Goal: Find specific page/section: Find specific page/section

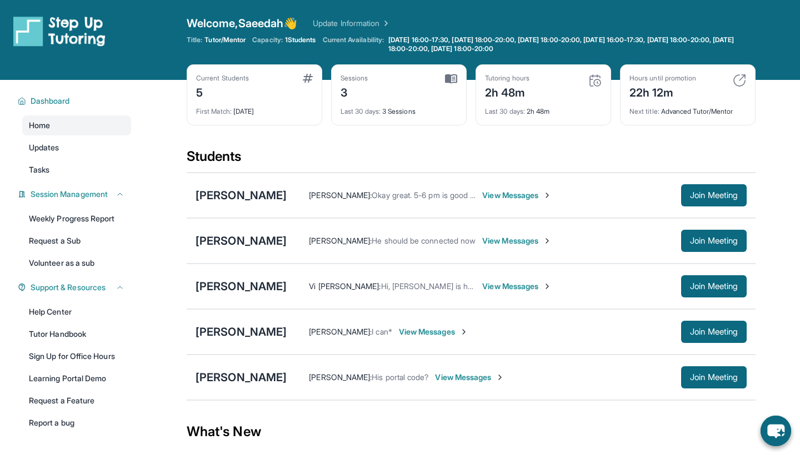
scroll to position [17, 0]
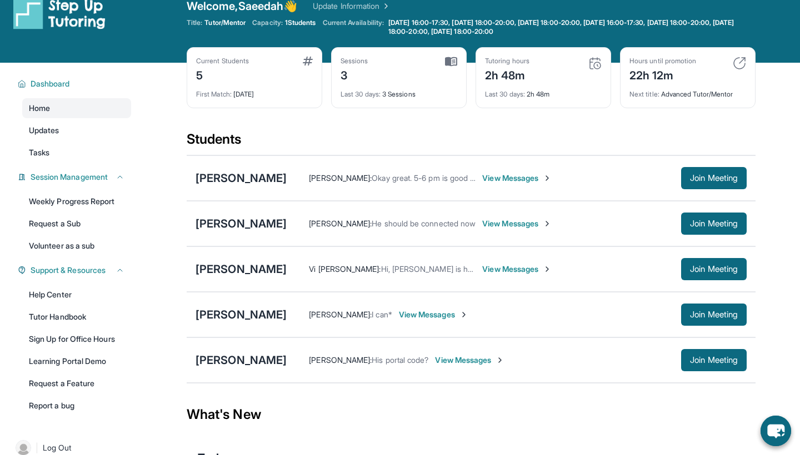
click at [277, 1] on span "Welcome, Saeedah 👋" at bounding box center [242, 6] width 111 height 16
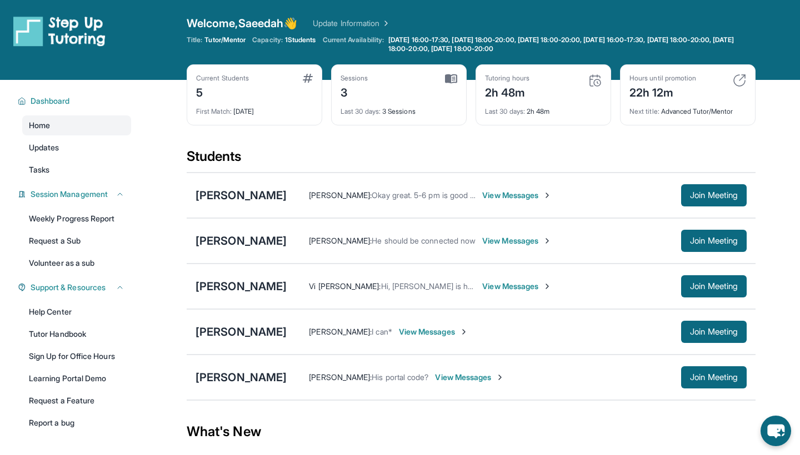
scroll to position [2, 0]
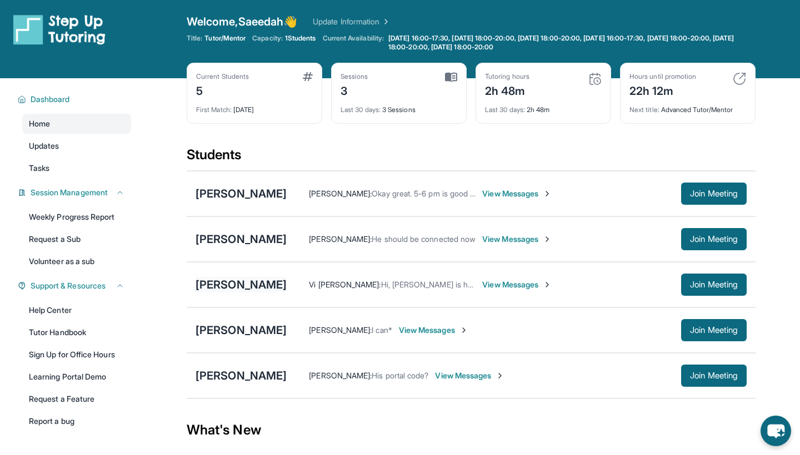
click at [243, 287] on div "[PERSON_NAME]" at bounding box center [241, 285] width 91 height 16
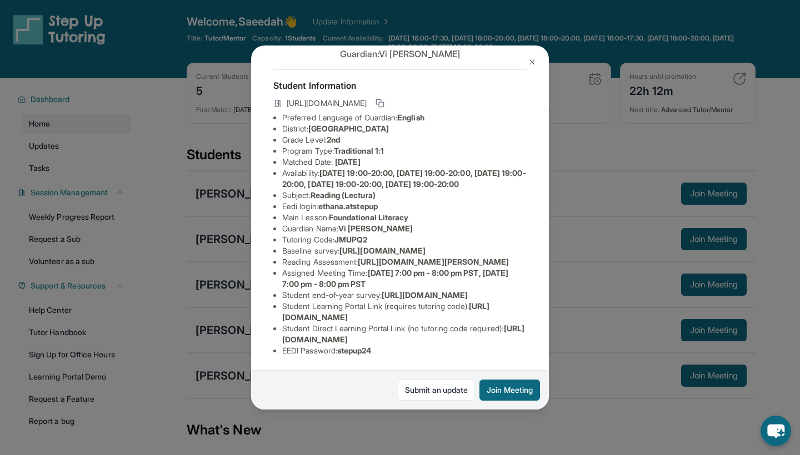
scroll to position [111, 1]
click at [533, 58] on img at bounding box center [532, 62] width 9 height 9
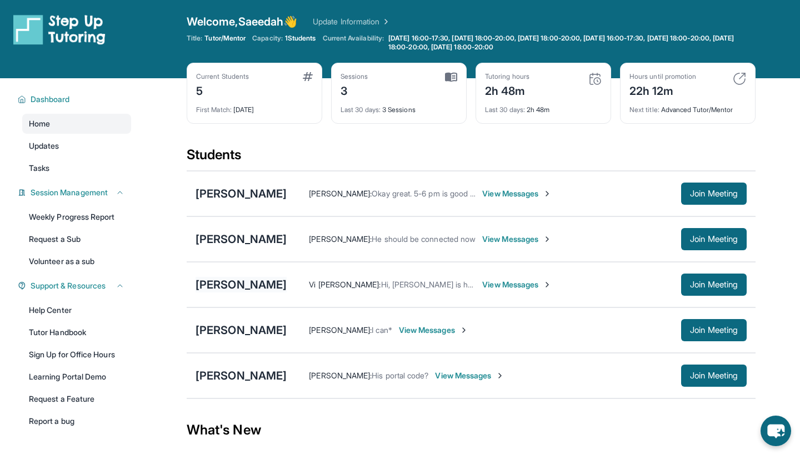
click at [231, 281] on div "[PERSON_NAME]" at bounding box center [241, 285] width 91 height 16
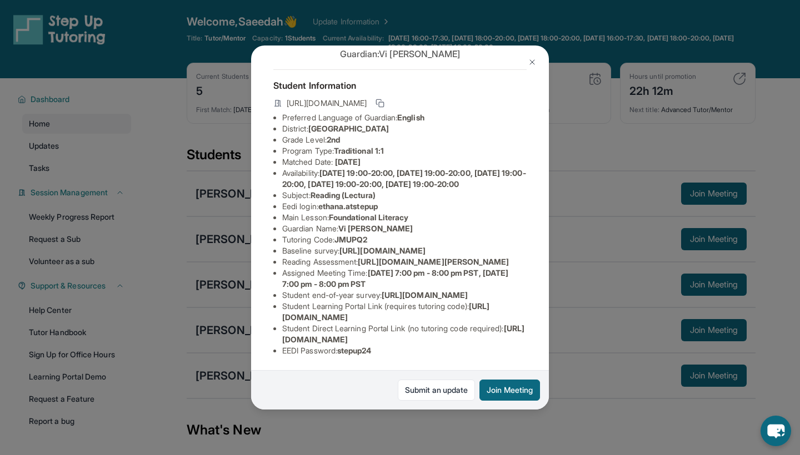
scroll to position [136, 14]
drag, startPoint x: 281, startPoint y: 176, endPoint x: 552, endPoint y: 194, distance: 271.6
click at [552, 194] on div "[PERSON_NAME] Guardian: Vi [PERSON_NAME] Student Information [URL][DOMAIN_NAME]…" at bounding box center [400, 227] width 800 height 455
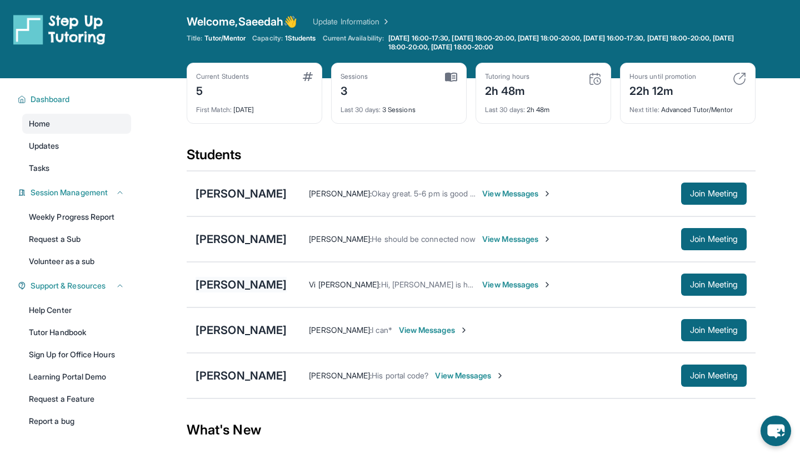
click at [230, 283] on div "[PERSON_NAME]" at bounding box center [241, 285] width 91 height 16
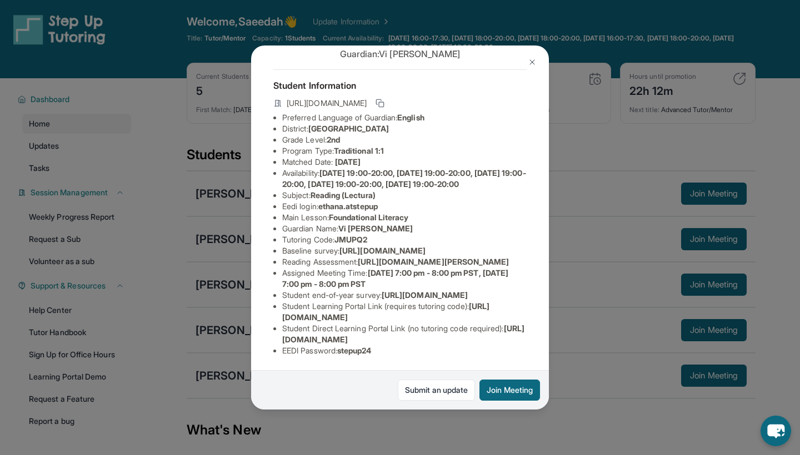
scroll to position [50, 1]
drag, startPoint x: 281, startPoint y: 260, endPoint x: 547, endPoint y: 284, distance: 267.1
click at [527, 284] on ul "Preferred Language of Guardian: English District: [GEOGRAPHIC_DATA] Grade Level…" at bounding box center [399, 234] width 253 height 244
copy li "https://[DOMAIN_NAME]/apprlfn8WjpjBUn2G/shrK0QR6AaNyG5psY?prefill_Type%20of%20F…"
